Goal: Task Accomplishment & Management: Manage account settings

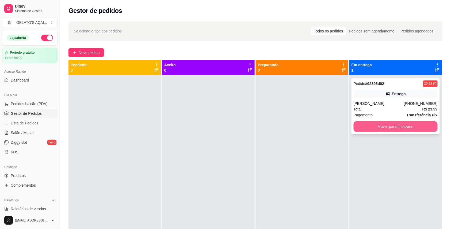
click at [374, 123] on button "Mover para finalizado" at bounding box center [396, 126] width 84 height 11
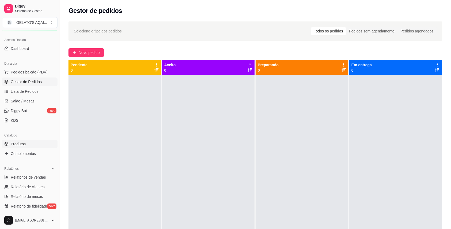
scroll to position [47, 0]
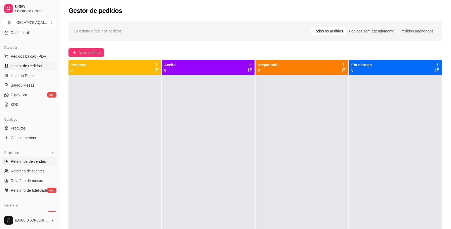
click at [39, 159] on span "Relatórios de vendas" at bounding box center [28, 160] width 35 height 5
select select "ALL"
select select "0"
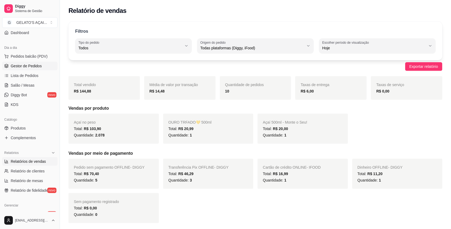
click at [26, 66] on span "Gestor de Pedidos" at bounding box center [26, 65] width 31 height 5
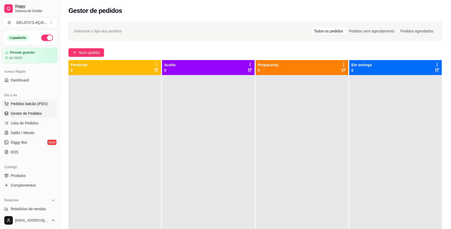
click at [38, 106] on span "Pedidos balcão (PDV)" at bounding box center [29, 103] width 37 height 5
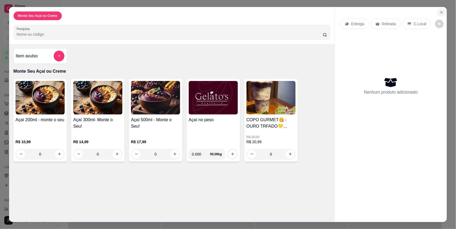
click at [440, 10] on icon "Close" at bounding box center [442, 12] width 4 height 4
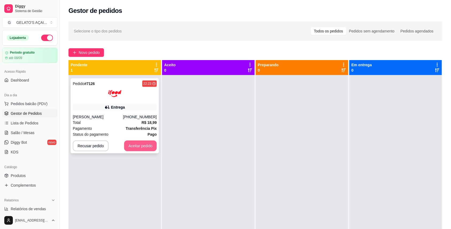
click at [135, 147] on button "Aceitar pedido" at bounding box center [140, 145] width 33 height 11
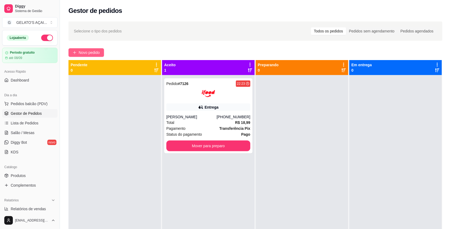
click at [85, 55] on span "Novo pedido" at bounding box center [89, 53] width 21 height 6
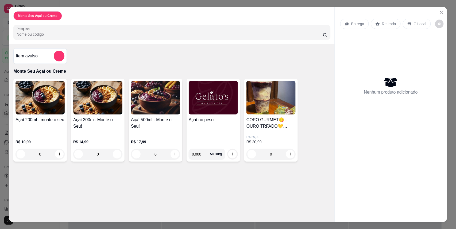
click at [203, 127] on div "Açaí no peso" at bounding box center [213, 130] width 49 height 28
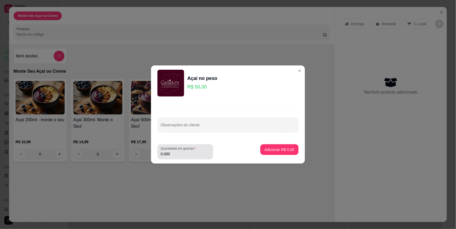
click at [184, 155] on input "0.000" at bounding box center [185, 153] width 49 height 5
type input "0.262"
click at [273, 149] on p "Adicionar R$ 13,10" at bounding box center [278, 149] width 31 height 5
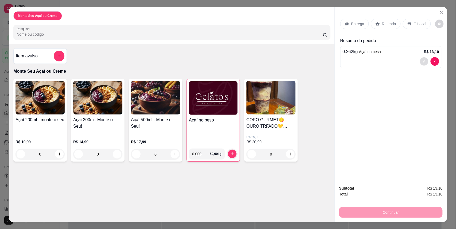
click at [422, 64] on button "decrease-product-quantity" at bounding box center [424, 61] width 8 height 8
click at [417, 27] on div "C.Local" at bounding box center [417, 24] width 28 height 10
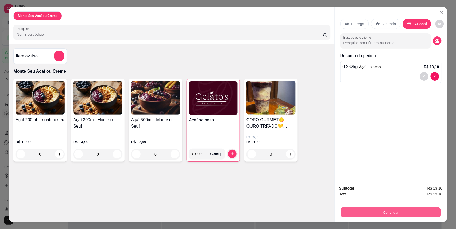
click at [392, 214] on button "Continuar" at bounding box center [391, 212] width 100 height 10
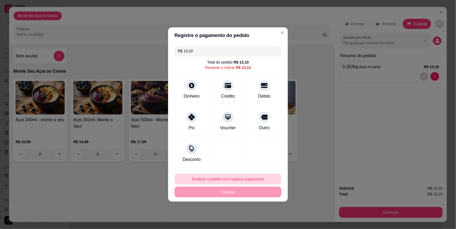
click at [241, 181] on button "Finalizar o pedido sem registrar pagamento" at bounding box center [228, 178] width 107 height 11
click at [258, 165] on button "Confirmar" at bounding box center [260, 164] width 20 height 8
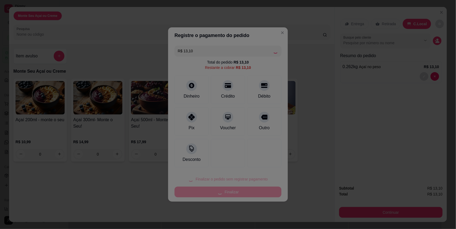
type input "R$ 0,00"
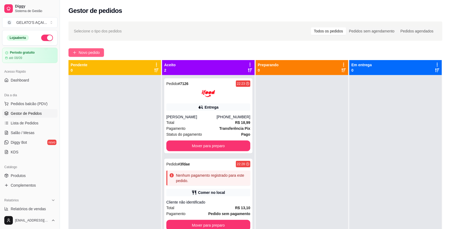
click at [84, 55] on span "Novo pedido" at bounding box center [89, 53] width 21 height 6
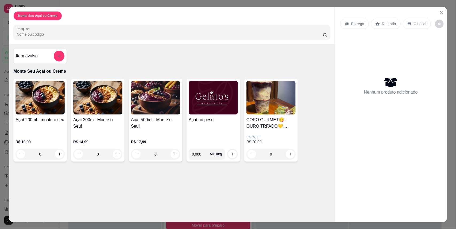
click at [217, 102] on img at bounding box center [213, 97] width 49 height 33
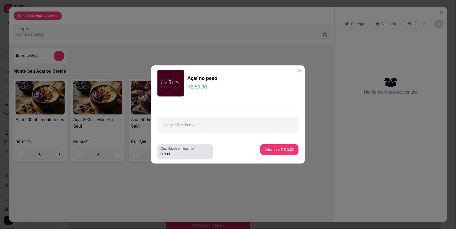
click at [177, 150] on label "Quantidade em gramas" at bounding box center [179, 148] width 37 height 5
click at [177, 151] on input "0.000" at bounding box center [185, 153] width 49 height 5
type input "0.220"
click at [271, 151] on p "Adicionar R$ 11,00" at bounding box center [279, 149] width 32 height 5
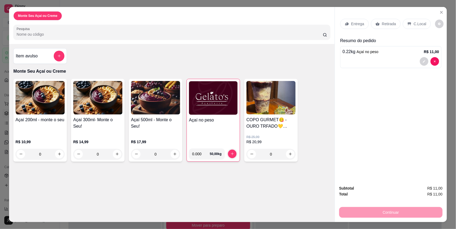
click at [420, 21] on div "C.Local" at bounding box center [417, 24] width 28 height 10
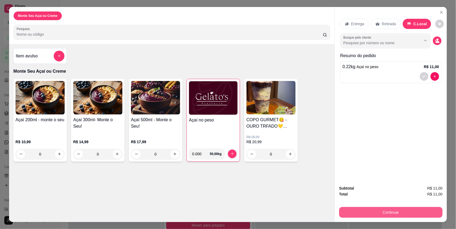
click at [393, 212] on button "Continuar" at bounding box center [392, 212] width 104 height 11
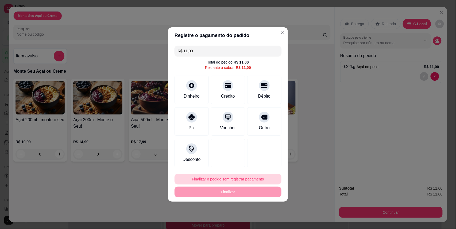
click at [207, 181] on button "Finalizar o pedido sem registrar pagamento" at bounding box center [228, 178] width 107 height 11
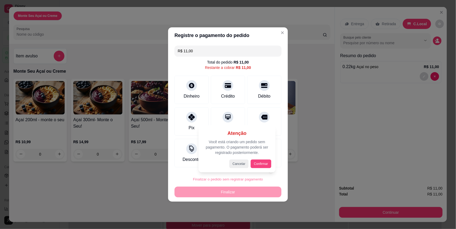
click at [260, 163] on button "Confirmar" at bounding box center [261, 163] width 21 height 9
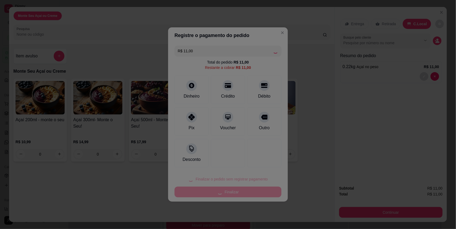
type input "R$ 0,00"
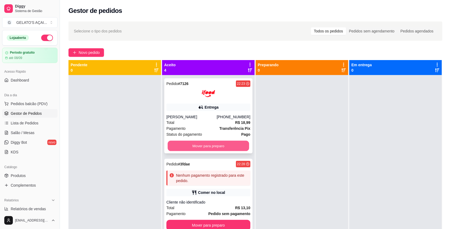
click at [220, 148] on button "Mover para preparo" at bounding box center [209, 145] width 82 height 10
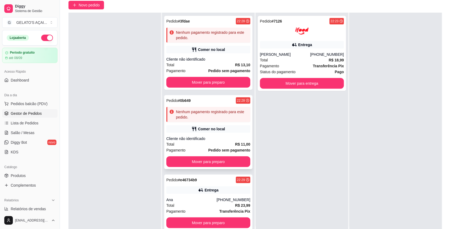
scroll to position [82, 0]
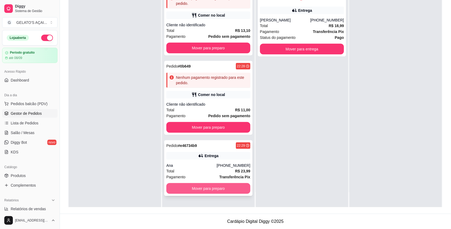
click at [232, 189] on button "Mover para preparo" at bounding box center [208, 188] width 84 height 11
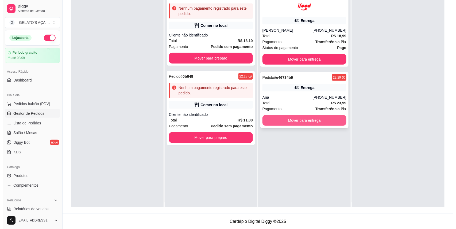
scroll to position [0, 0]
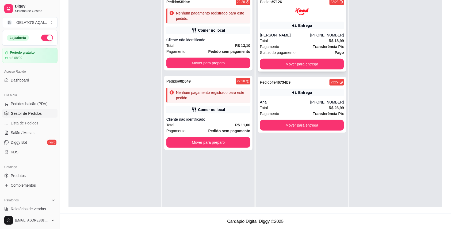
click at [280, 20] on div "Pedido # 7126 22:23 Entrega Mileny Costa (08) 00705-4050 Total R$ 18,99 Pagamen…" at bounding box center [302, 34] width 88 height 75
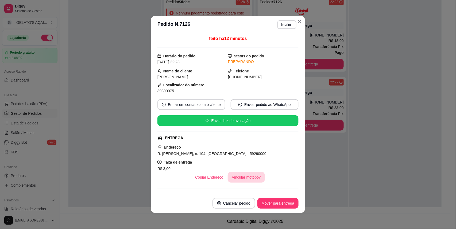
click at [252, 179] on button "Vincular motoboy" at bounding box center [246, 177] width 37 height 11
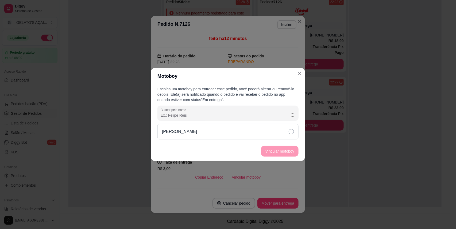
click at [239, 135] on div "Rogério Gomes" at bounding box center [228, 132] width 141 height 16
click at [276, 154] on button "Vincular motoboy" at bounding box center [280, 151] width 36 height 10
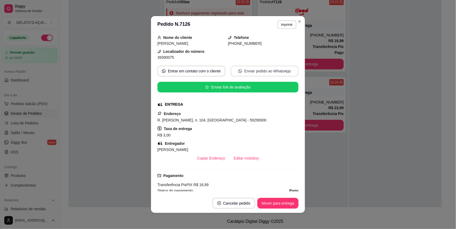
scroll to position [95, 0]
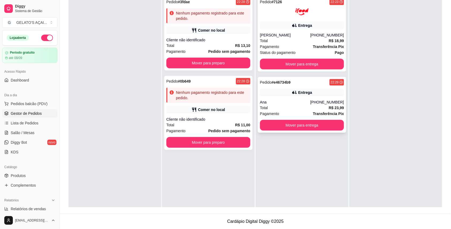
click at [295, 104] on div "Ana" at bounding box center [285, 101] width 50 height 5
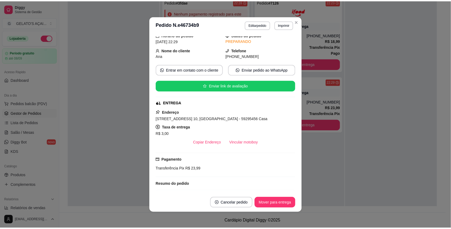
scroll to position [0, 0]
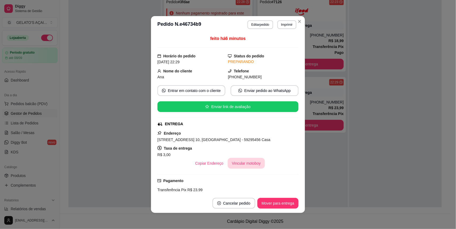
click at [248, 163] on button "Vincular motoboy" at bounding box center [246, 163] width 37 height 11
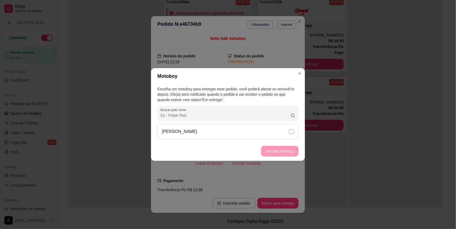
click at [253, 129] on div "Rogério Gomes" at bounding box center [228, 132] width 141 height 16
click at [280, 148] on button "Vincular motoboy" at bounding box center [280, 151] width 36 height 10
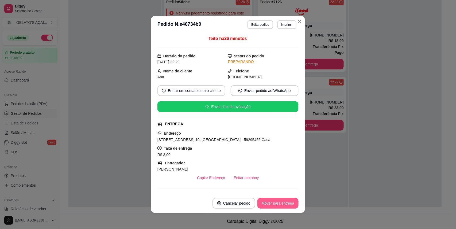
click at [272, 207] on button "Mover para entrega" at bounding box center [278, 202] width 41 height 11
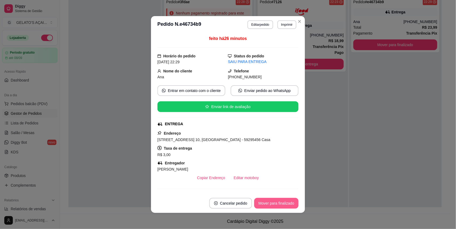
click at [275, 204] on button "Mover para finalizado" at bounding box center [276, 202] width 44 height 11
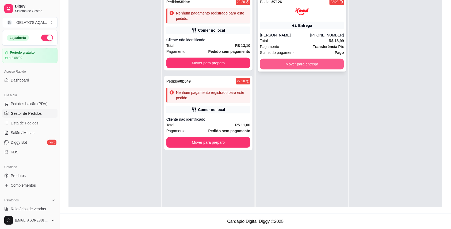
click at [310, 61] on button "Mover para entrega" at bounding box center [302, 64] width 84 height 11
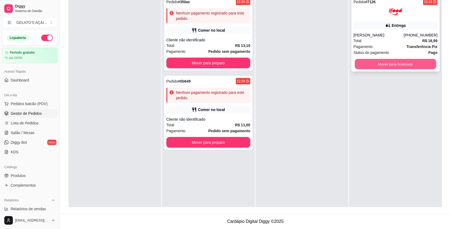
click at [366, 60] on button "Mover para finalizado" at bounding box center [396, 64] width 82 height 10
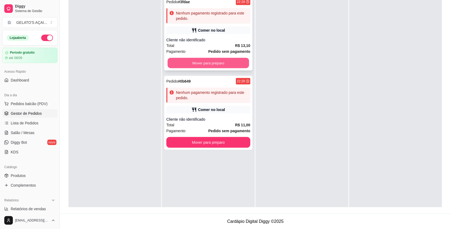
click at [215, 63] on button "Mover para preparo" at bounding box center [209, 63] width 82 height 10
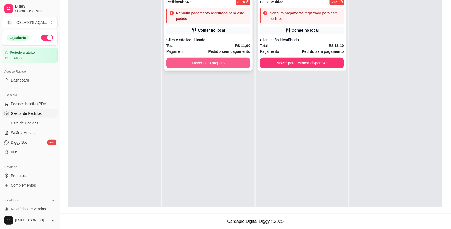
click at [219, 62] on button "Mover para preparo" at bounding box center [208, 63] width 84 height 11
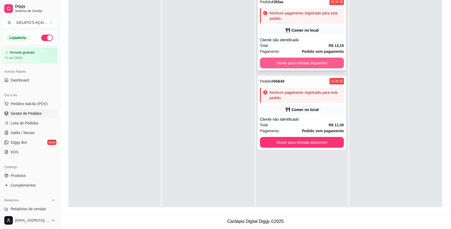
click at [269, 64] on button "Mover para retirada disponível" at bounding box center [302, 63] width 84 height 11
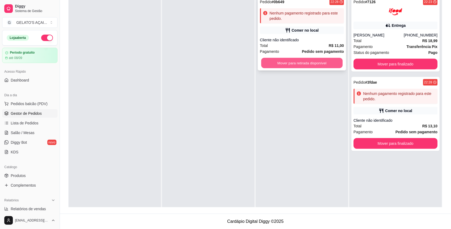
click at [277, 64] on button "Mover para retirada disponível" at bounding box center [302, 63] width 82 height 10
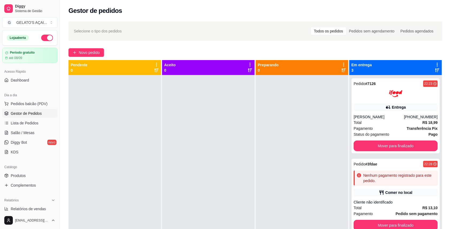
click at [435, 64] on icon at bounding box center [437, 64] width 5 height 5
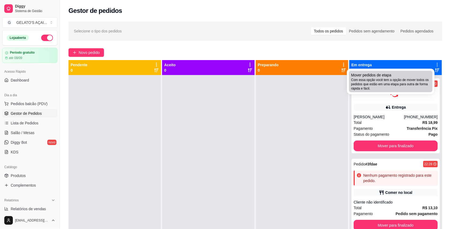
click at [378, 82] on span "Com essa opção você tem a opção de mover todos os pedidos que estão em uma etap…" at bounding box center [390, 84] width 79 height 13
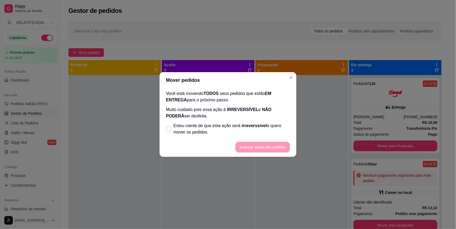
click at [189, 138] on footer "Avançar status dos pedidos" at bounding box center [228, 146] width 137 height 19
click at [191, 134] on span "Estou ciente de que esta ação será irreverssível e quero mover os pedidos." at bounding box center [232, 128] width 117 height 13
click at [169, 133] on input "Estou ciente de que esta ação será irreverssível e quero mover os pedidos." at bounding box center [167, 131] width 3 height 3
checkbox input "true"
click at [269, 140] on footer "Avançar status dos pedidos" at bounding box center [228, 146] width 137 height 19
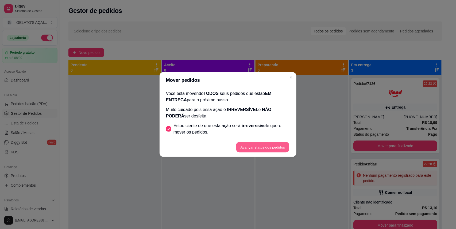
click at [270, 148] on button "Avançar status dos pedidos" at bounding box center [263, 147] width 53 height 10
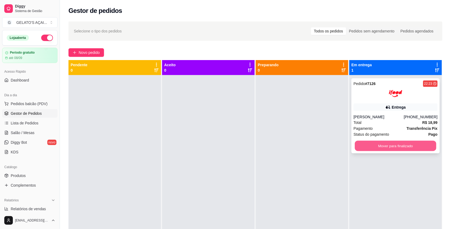
click at [402, 143] on button "Mover para finalizado" at bounding box center [396, 145] width 82 height 10
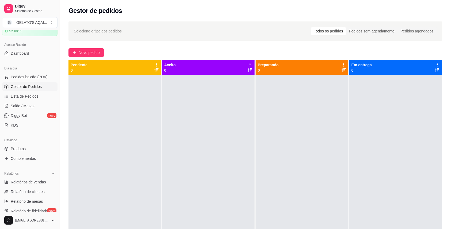
scroll to position [47, 0]
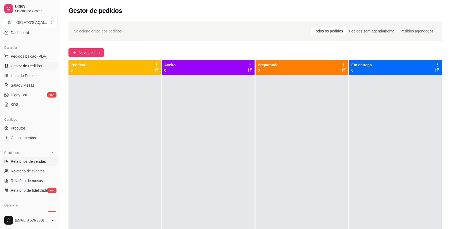
click at [33, 161] on span "Relatórios de vendas" at bounding box center [28, 160] width 35 height 5
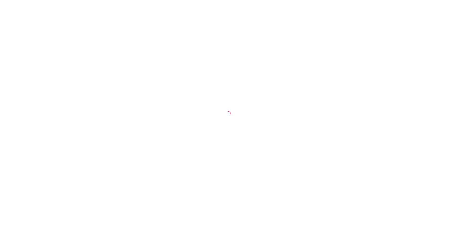
select select "ALL"
select select "0"
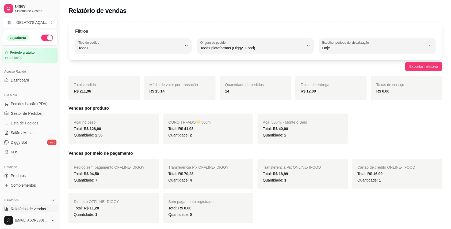
click at [35, 37] on div "Loja aberta" at bounding box center [30, 38] width 46 height 6
click at [41, 40] on button "button" at bounding box center [47, 38] width 12 height 6
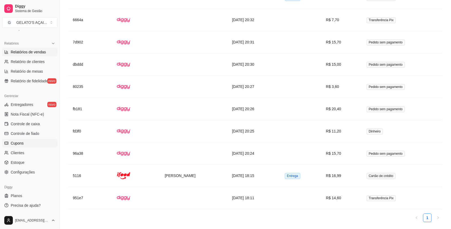
scroll to position [368, 0]
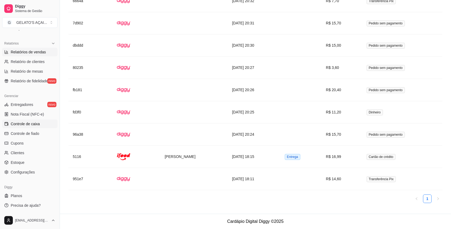
click at [41, 125] on link "Controle de caixa" at bounding box center [29, 123] width 55 height 9
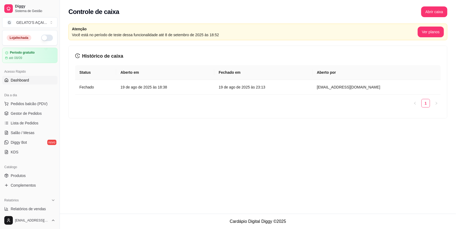
click at [35, 77] on link "Dashboard" at bounding box center [29, 80] width 55 height 9
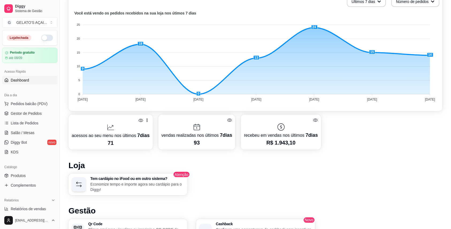
scroll to position [190, 0]
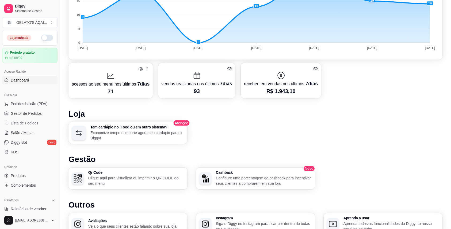
click at [290, 77] on div at bounding box center [281, 75] width 74 height 9
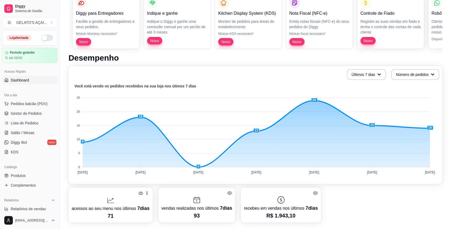
scroll to position [0, 0]
